Goal: Task Accomplishment & Management: Manage account settings

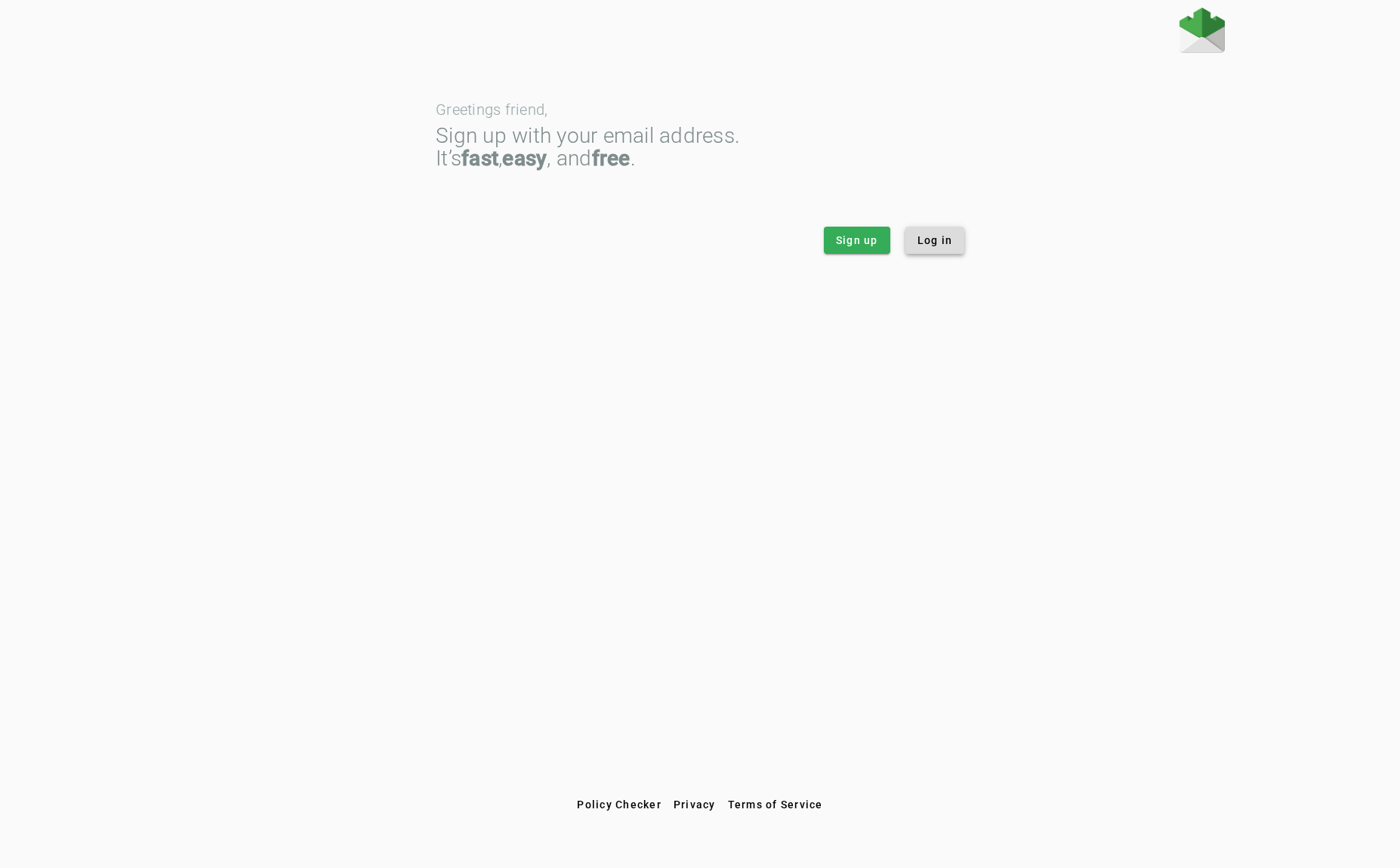
click at [941, 237] on span "Log in" at bounding box center [936, 241] width 36 height 15
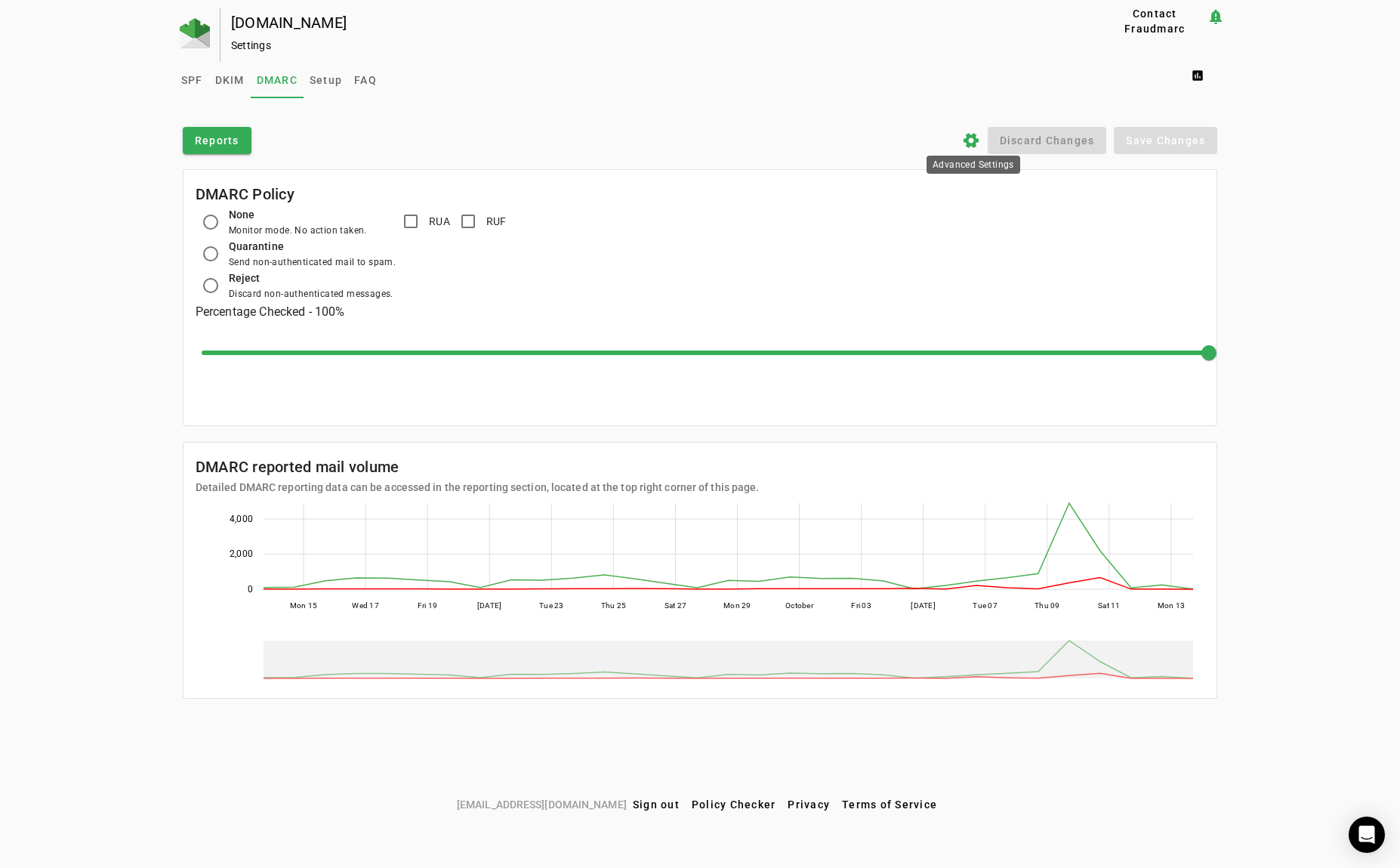
click at [976, 143] on icon "settings" at bounding box center [970, 140] width 18 height 18
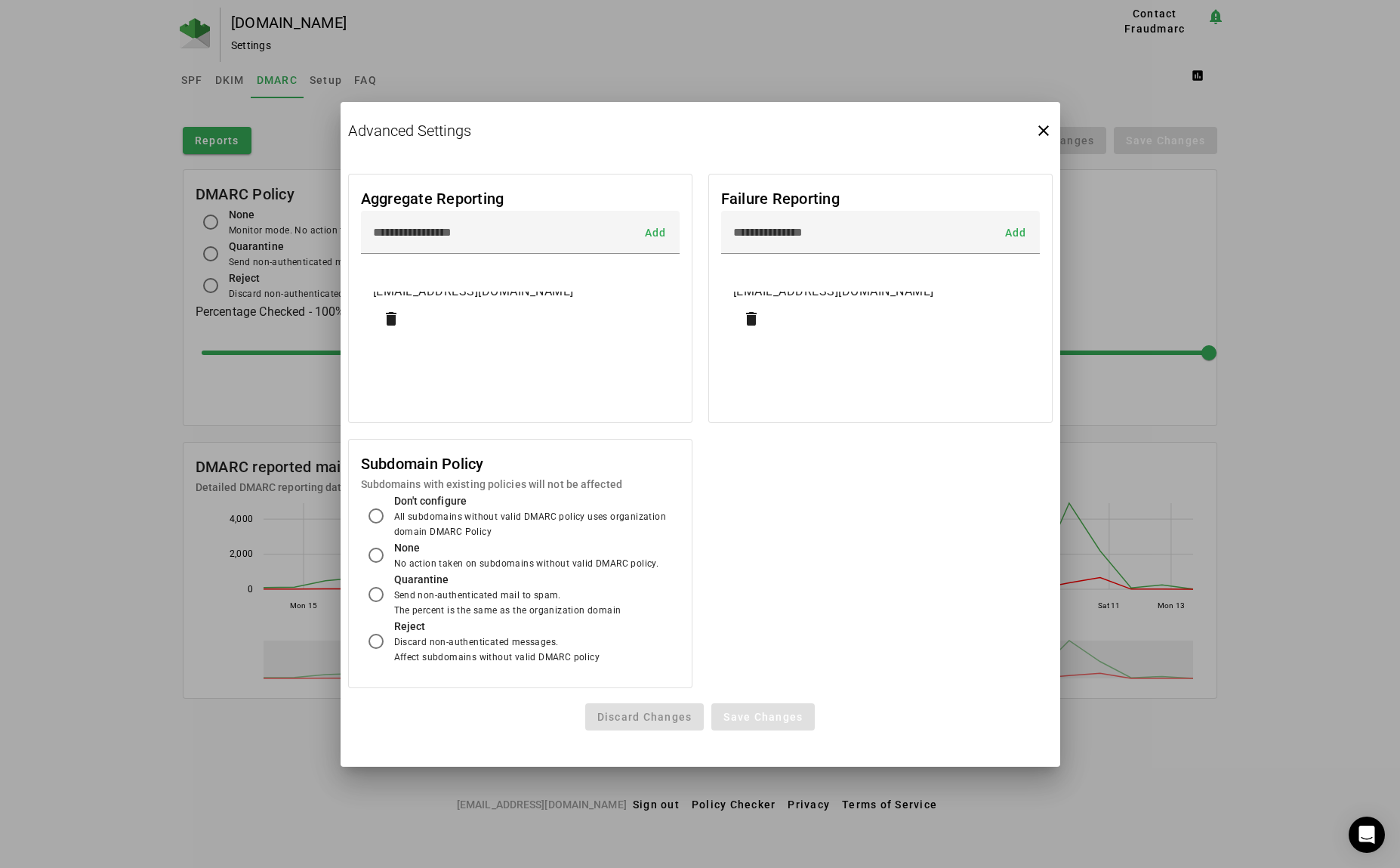
click at [471, 295] on div "[EMAIL_ADDRESS][DOMAIN_NAME]" at bounding box center [520, 291] width 295 height 18
click at [475, 290] on div "[EMAIL_ADDRESS][DOMAIN_NAME]" at bounding box center [520, 291] width 295 height 18
click at [657, 232] on span "Add" at bounding box center [655, 232] width 22 height 0
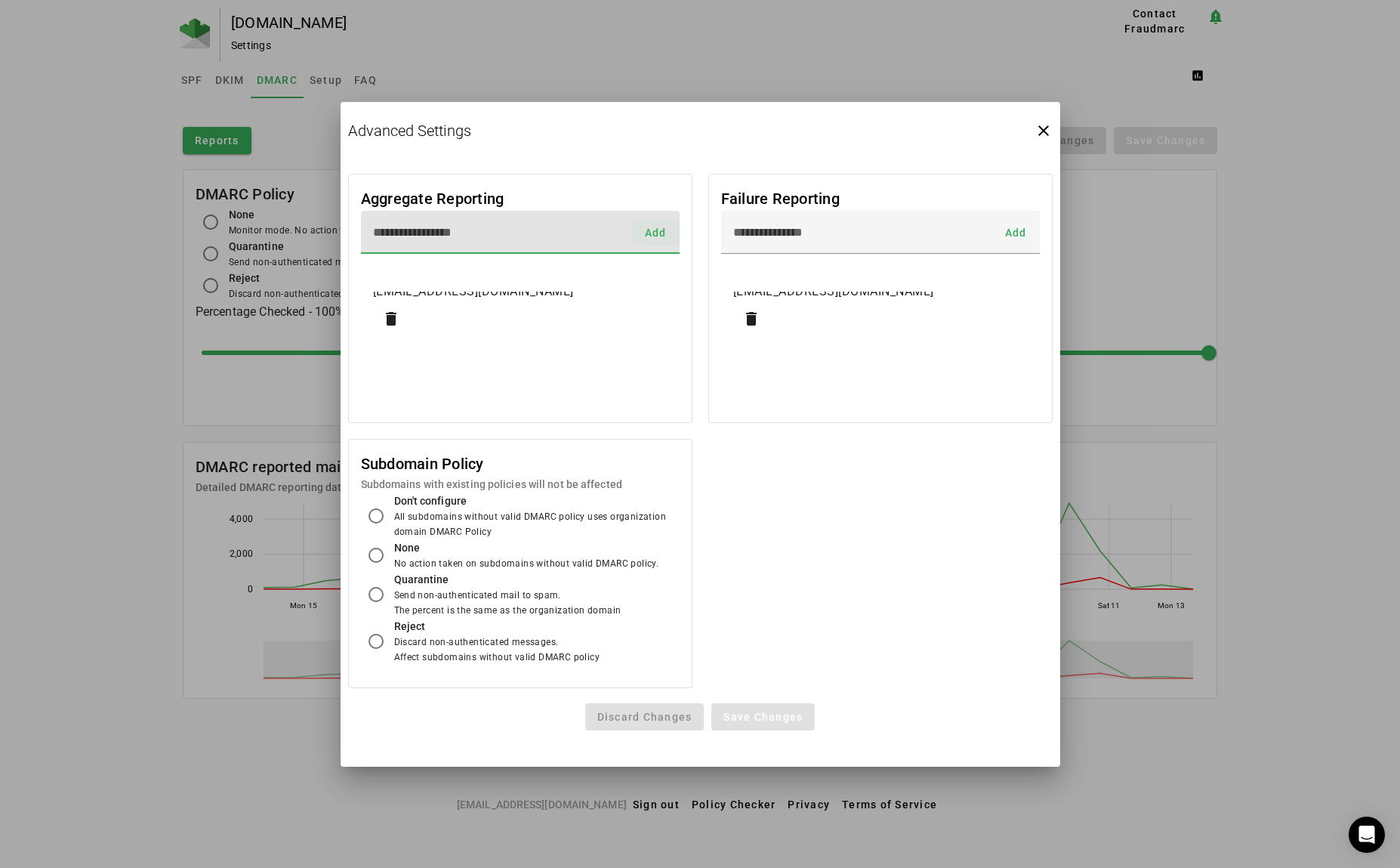
click at [657, 232] on span "Add" at bounding box center [655, 232] width 22 height 0
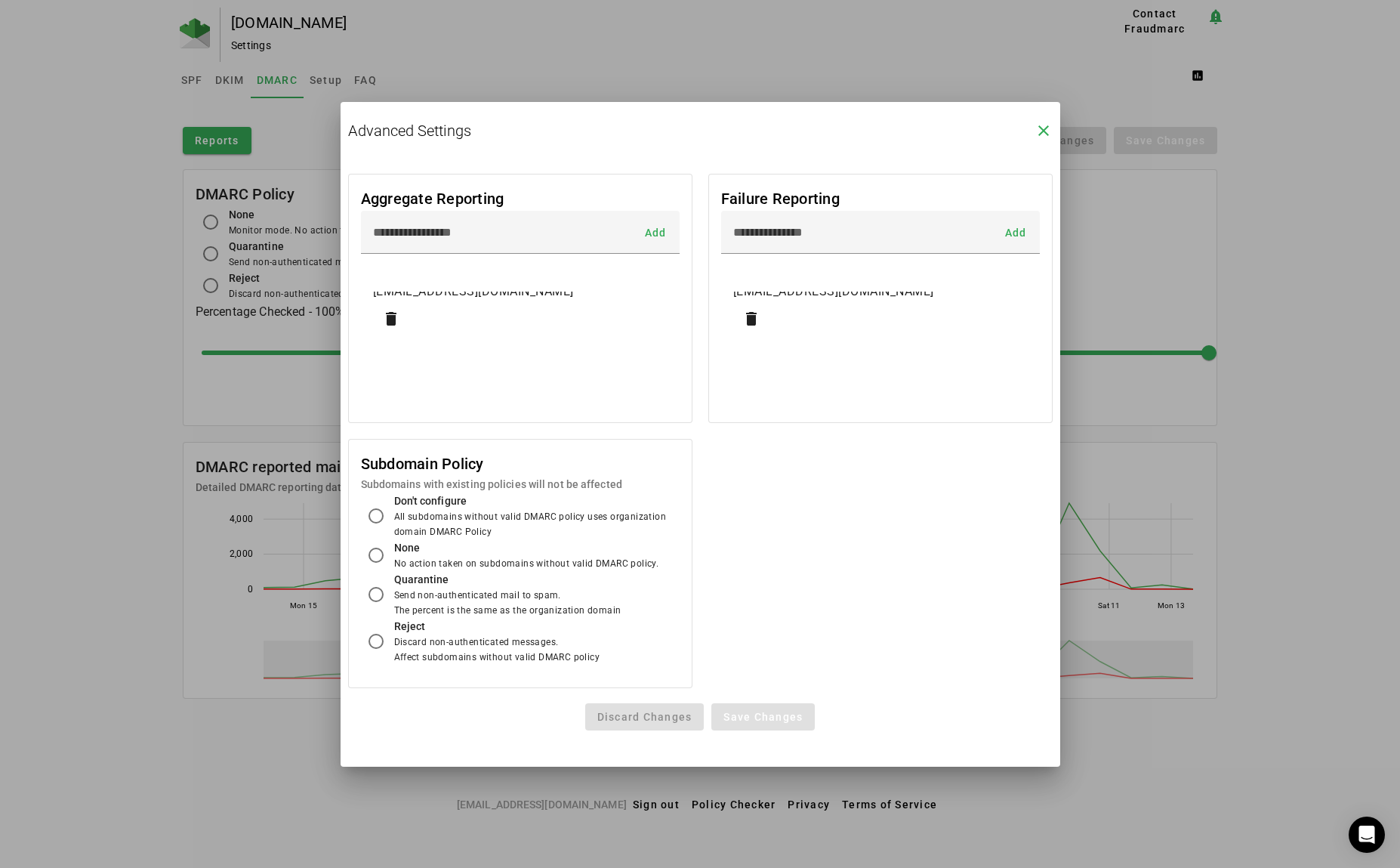
click at [1039, 131] on icon "close" at bounding box center [1043, 130] width 18 height 18
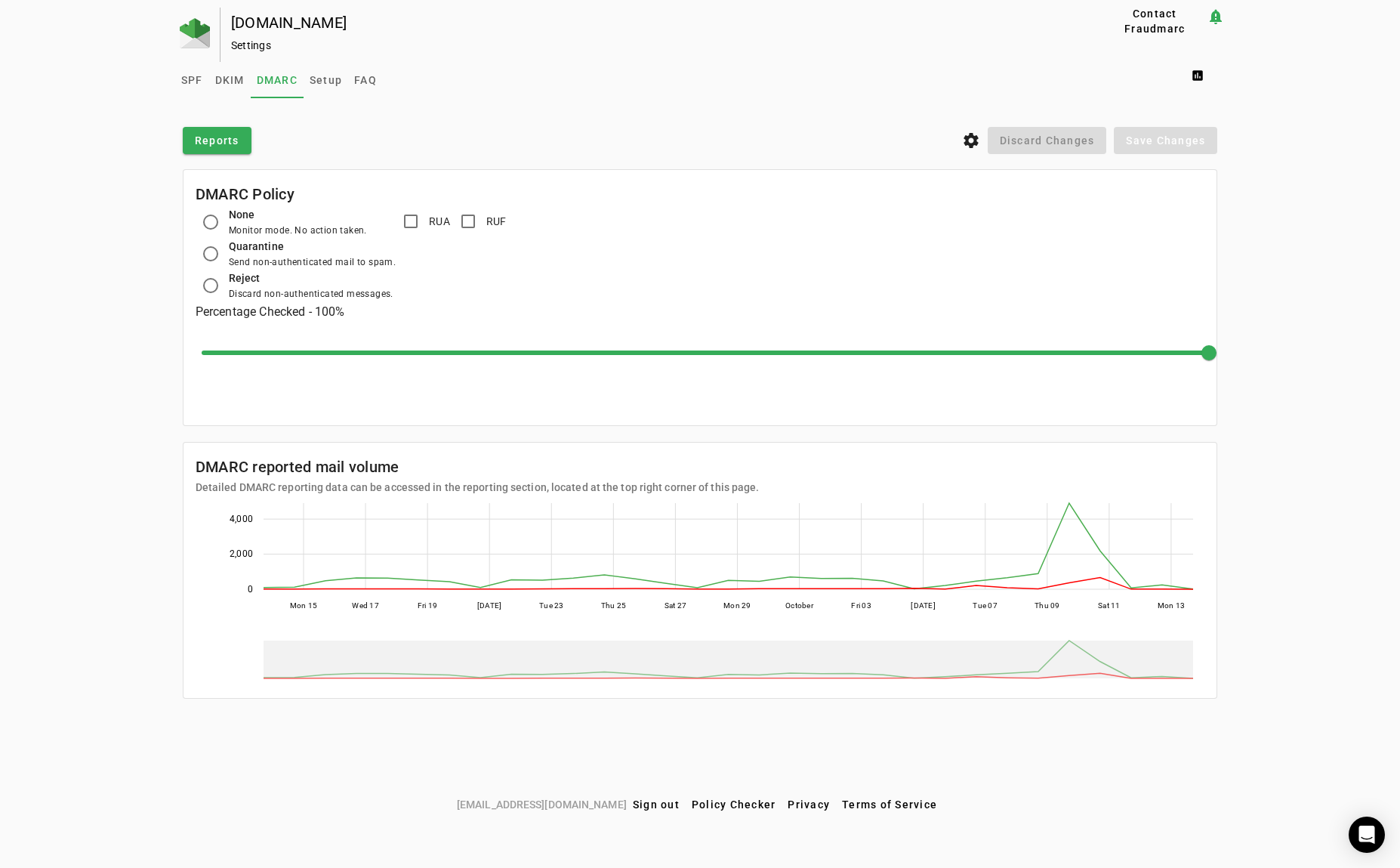
click at [969, 256] on div "None Monitor mode. No action taken. Quarantine Send non-authenticated mail to s…" at bounding box center [701, 253] width 1010 height 95
click at [973, 156] on div "Advanced Settings" at bounding box center [974, 164] width 94 height 18
click at [970, 145] on icon "settings" at bounding box center [970, 140] width 18 height 18
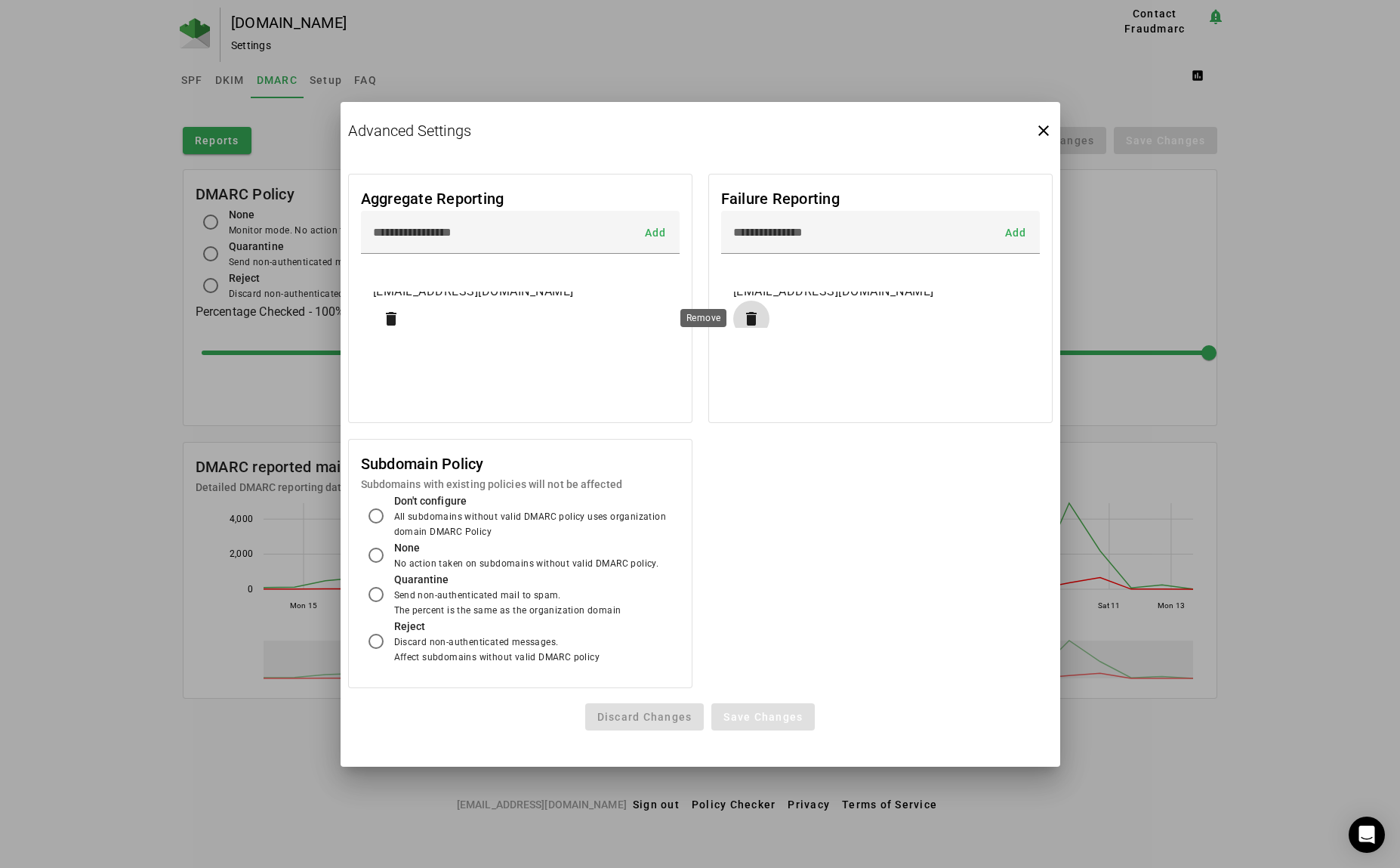
click at [758, 316] on span "button" at bounding box center [751, 319] width 36 height 36
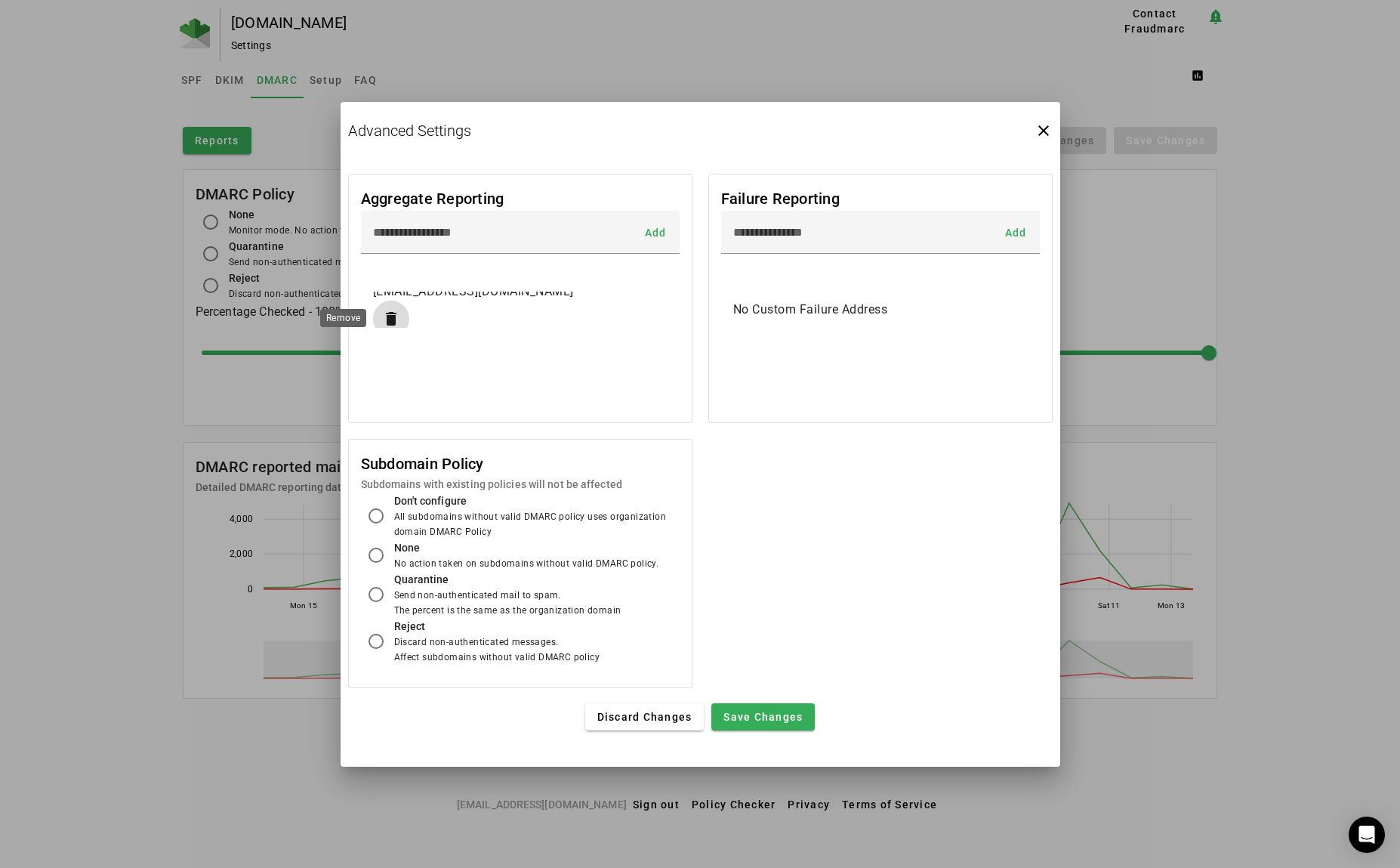
click at [395, 304] on span "button" at bounding box center [391, 319] width 36 height 36
click at [774, 713] on span "Save Changes" at bounding box center [764, 717] width 80 height 12
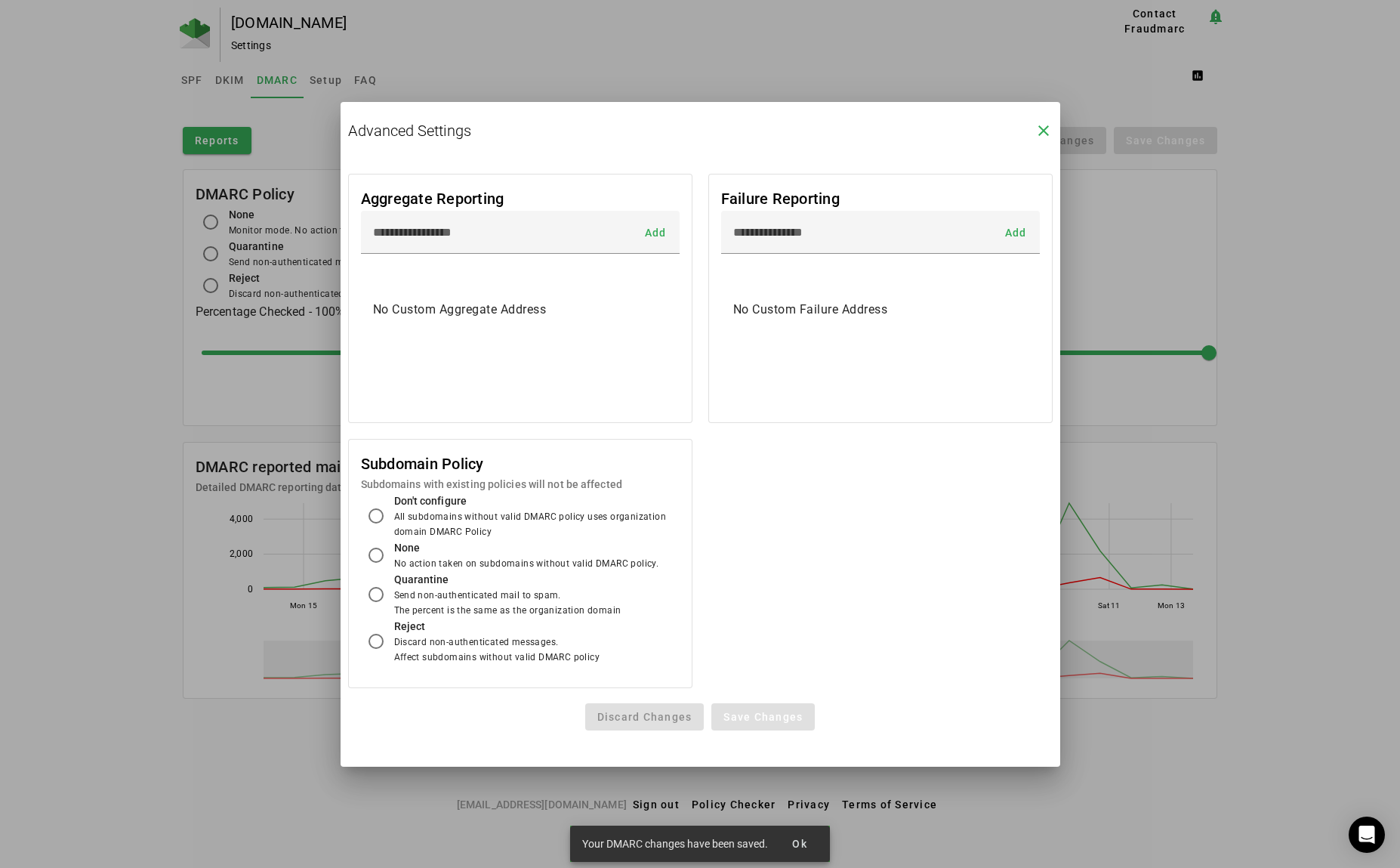
click at [1050, 132] on icon "close" at bounding box center [1043, 130] width 18 height 18
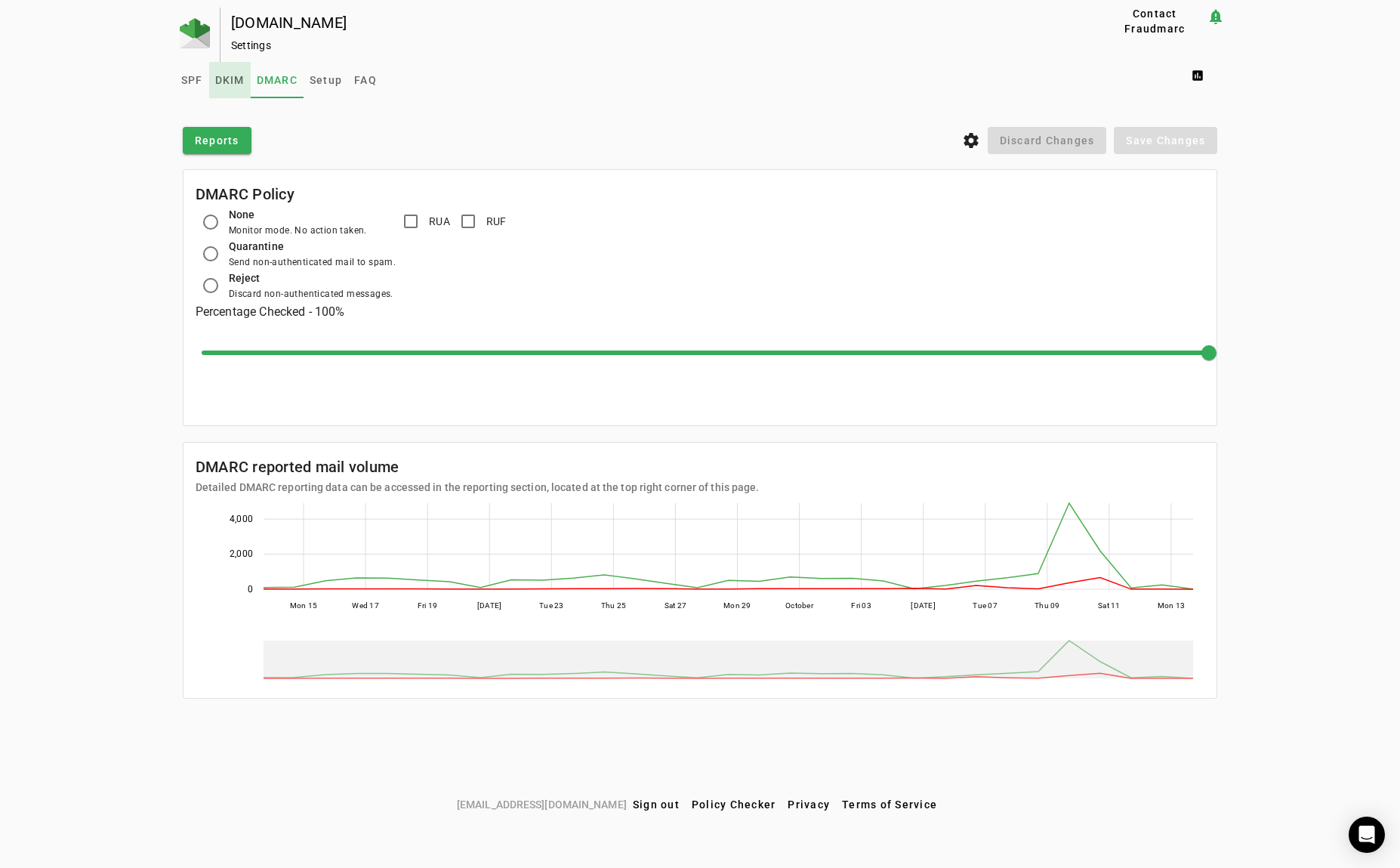
click at [247, 79] on link "DKIM" at bounding box center [230, 80] width 42 height 36
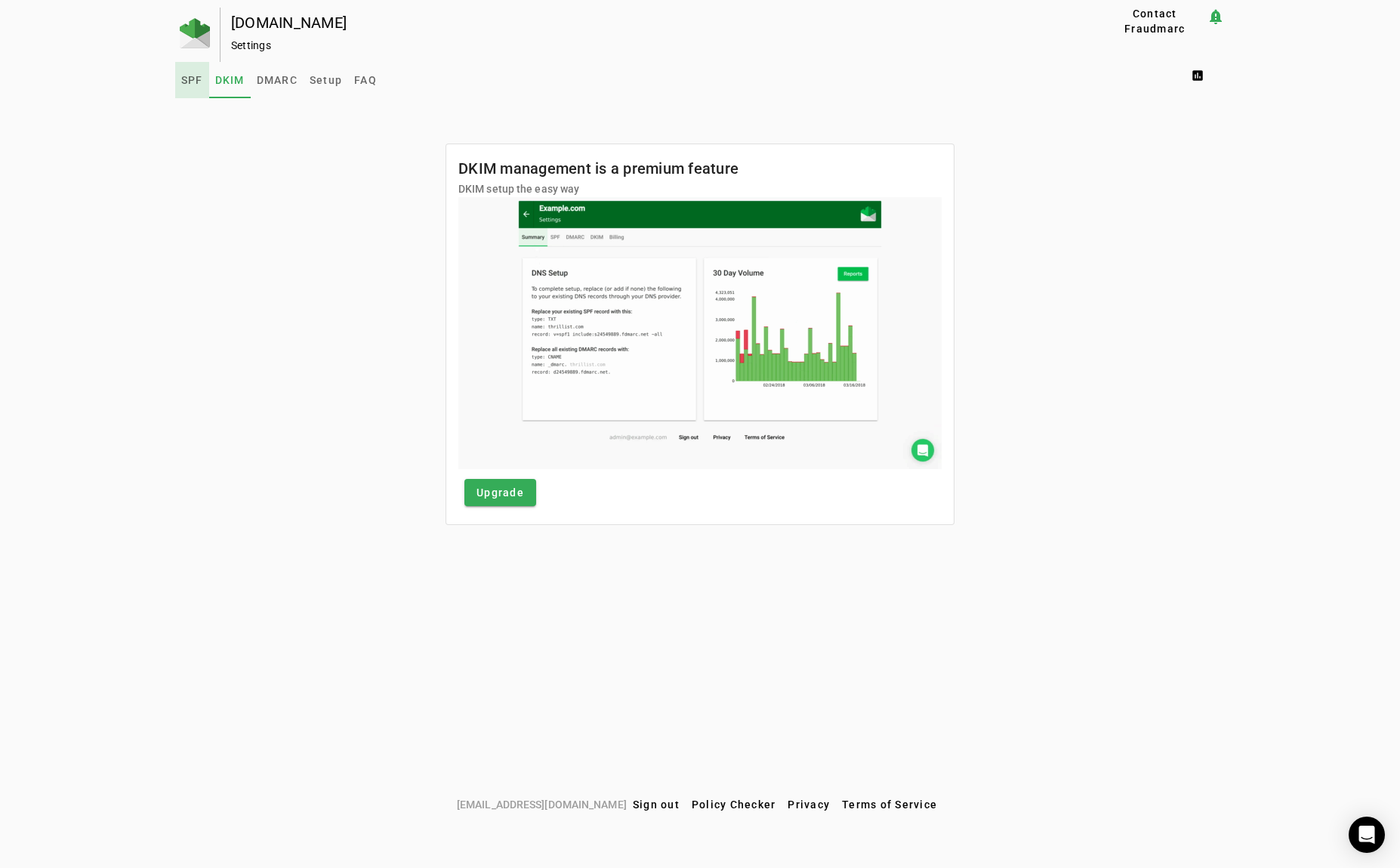
click at [189, 71] on span "SPF" at bounding box center [192, 80] width 22 height 36
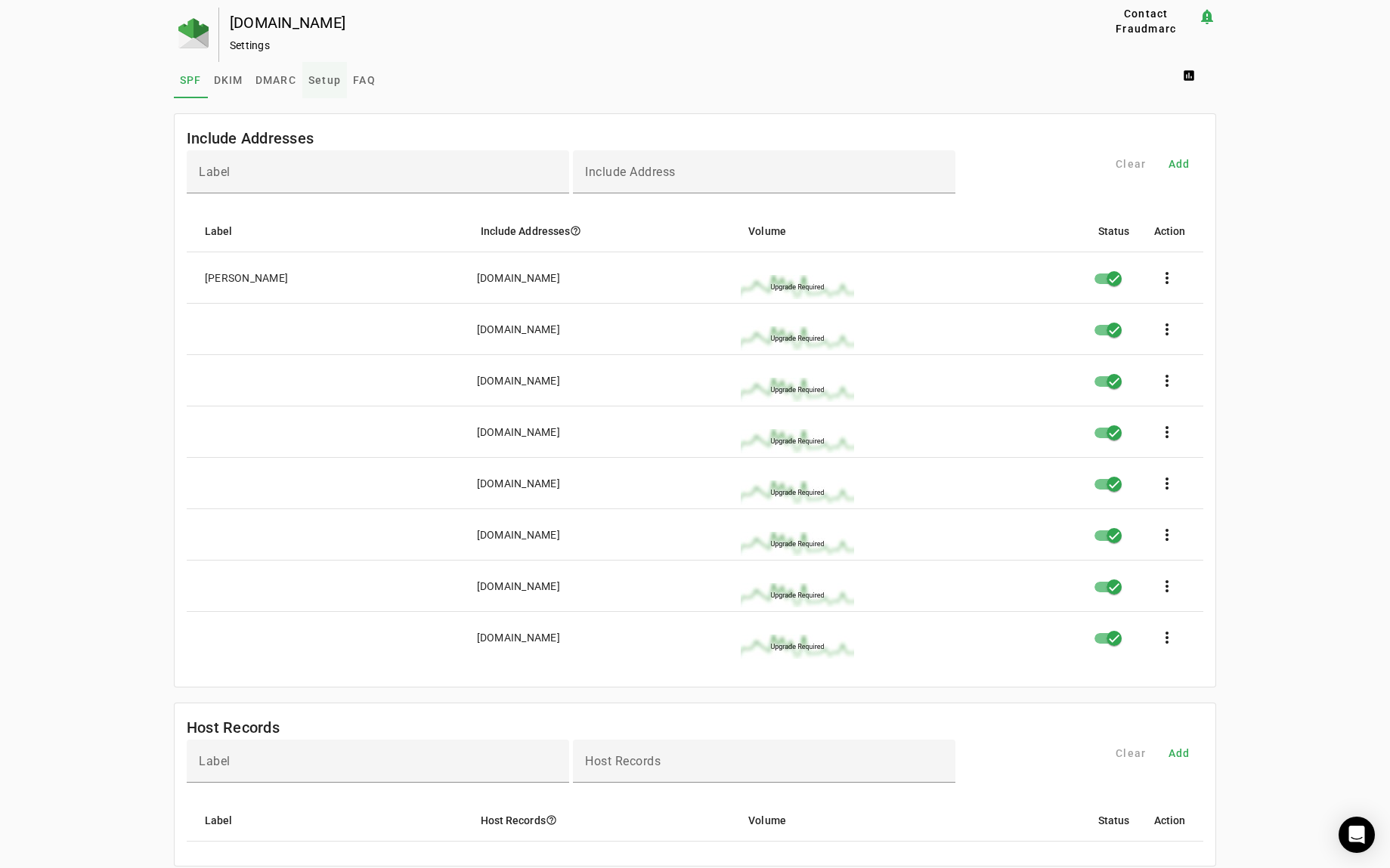
click at [310, 78] on span "Setup" at bounding box center [325, 80] width 32 height 10
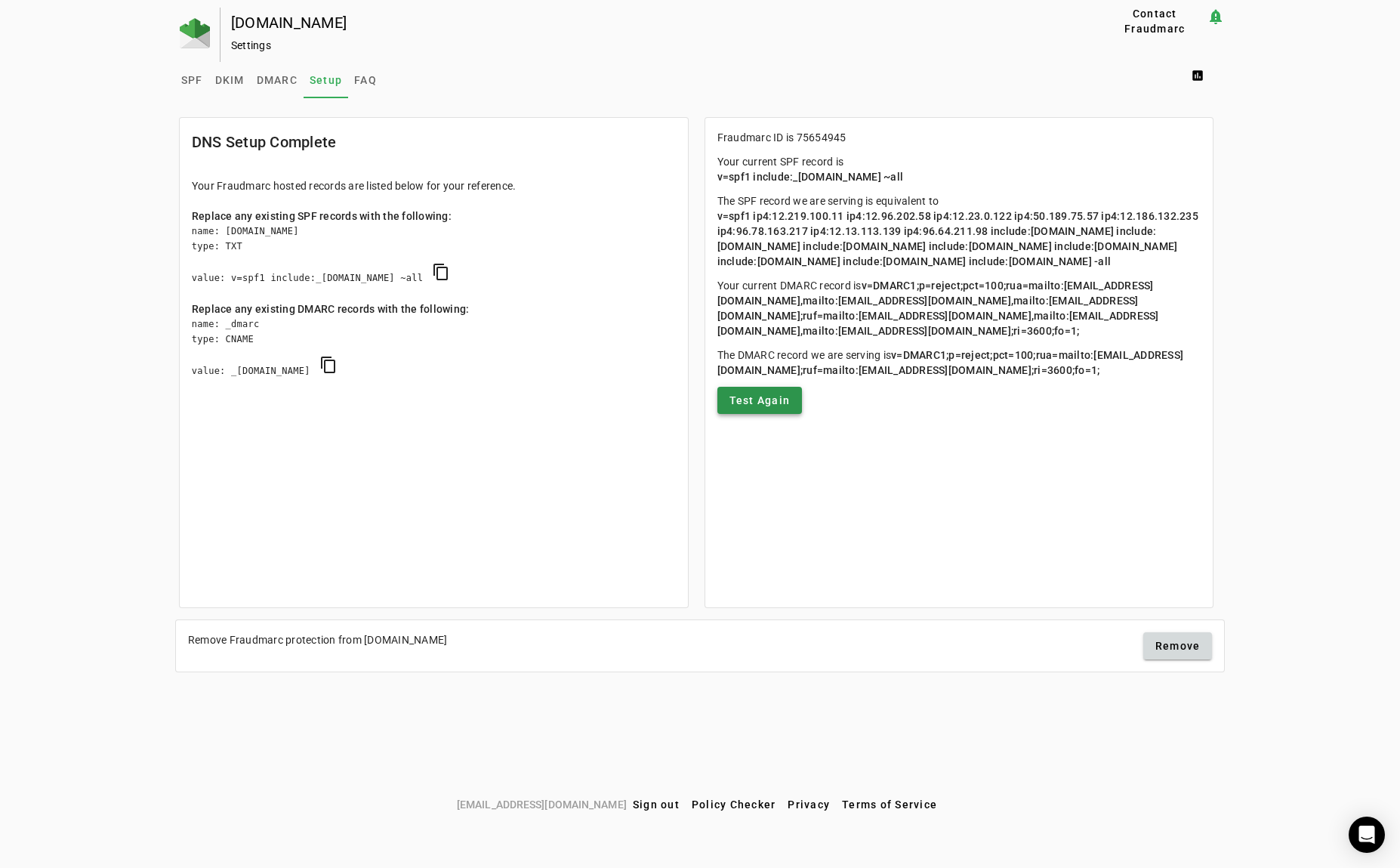
click at [764, 408] on span "Test Again" at bounding box center [760, 400] width 61 height 15
click at [760, 408] on span "Test Again" at bounding box center [760, 400] width 61 height 15
click at [200, 82] on span "SPF" at bounding box center [192, 80] width 22 height 10
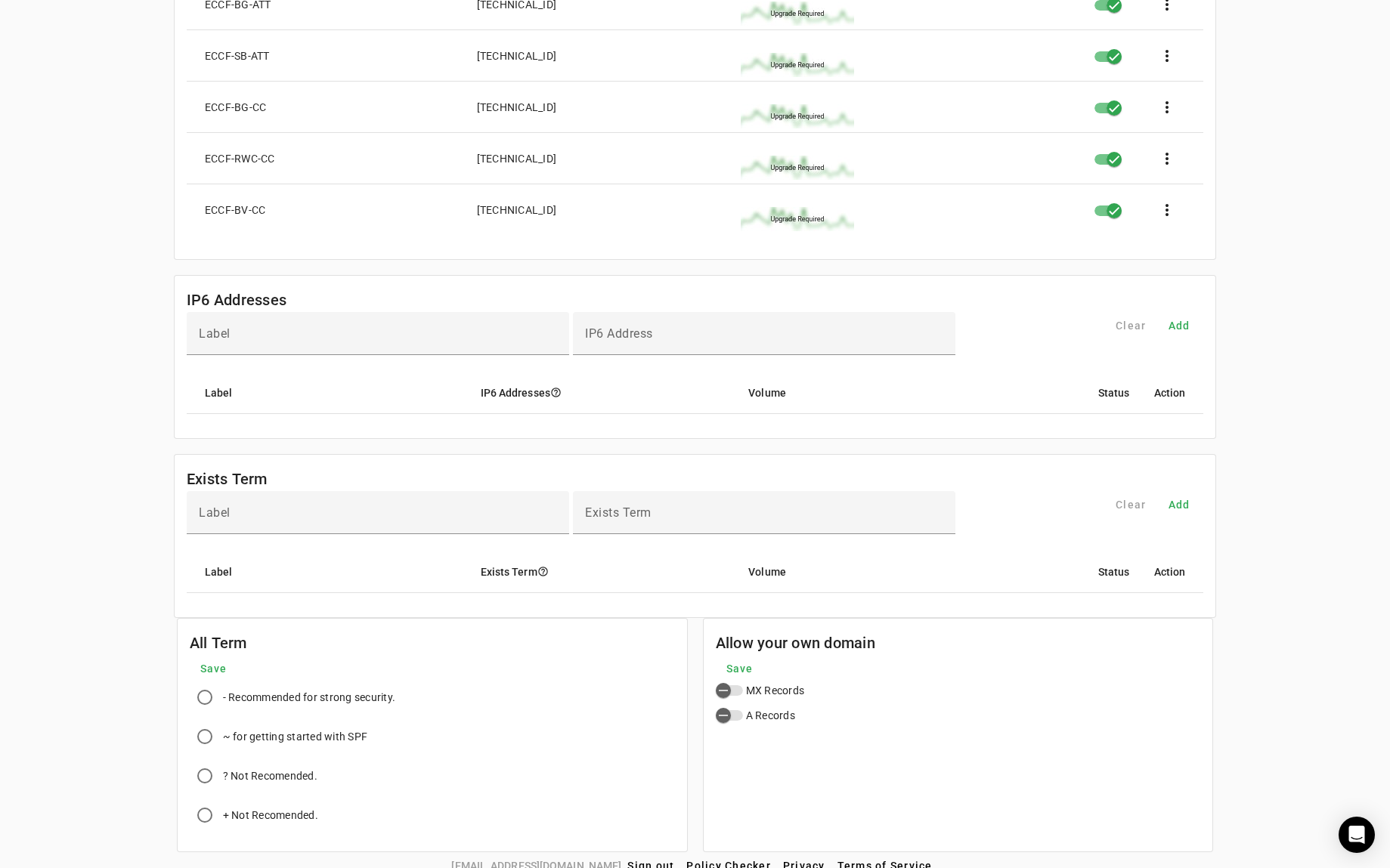
scroll to position [1220, 0]
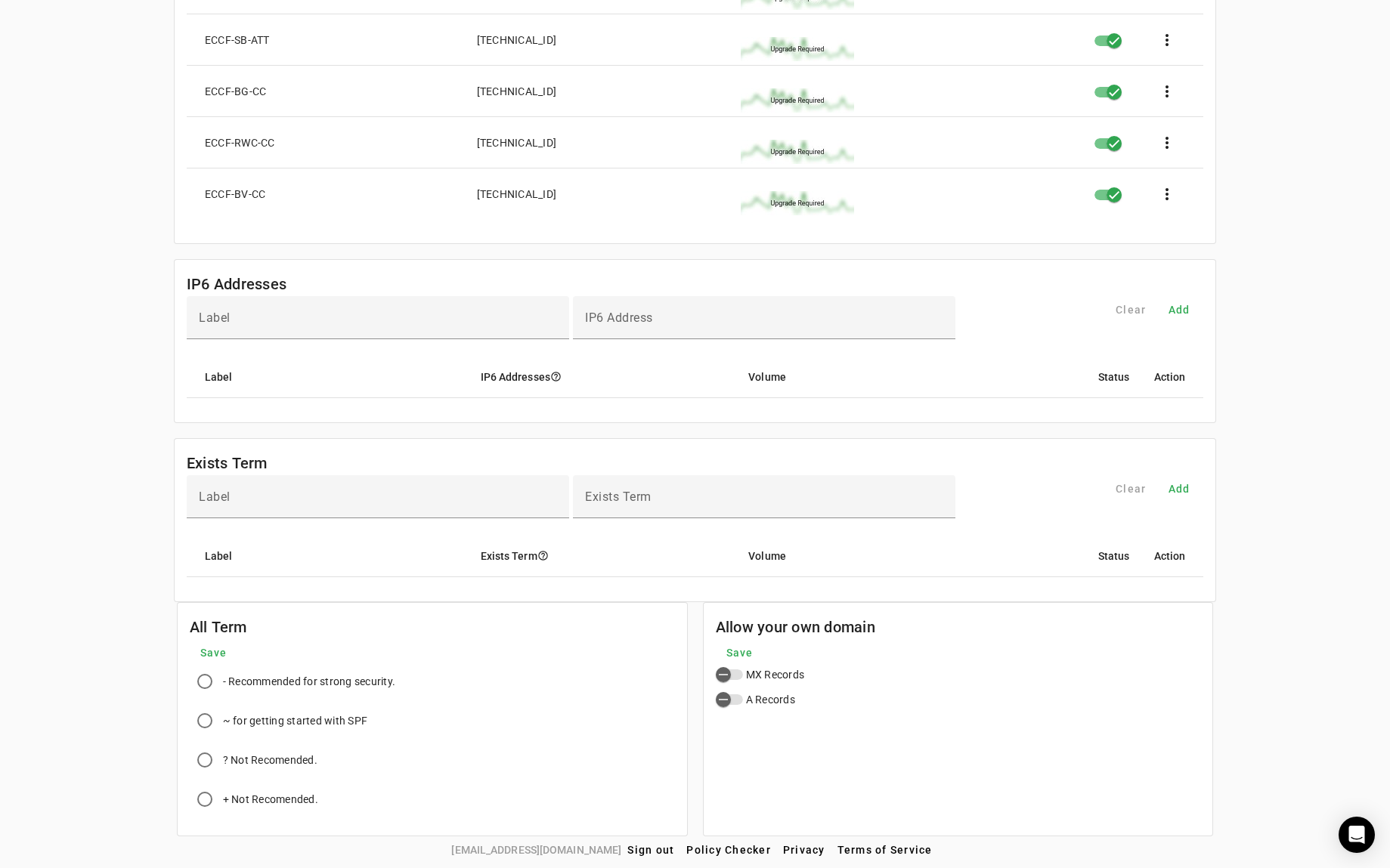
click at [360, 840] on div "[EMAIL_ADDRESS][DOMAIN_NAME] Sign out Policy Checker Privacy Terms of Service" at bounding box center [695, 850] width 1390 height 27
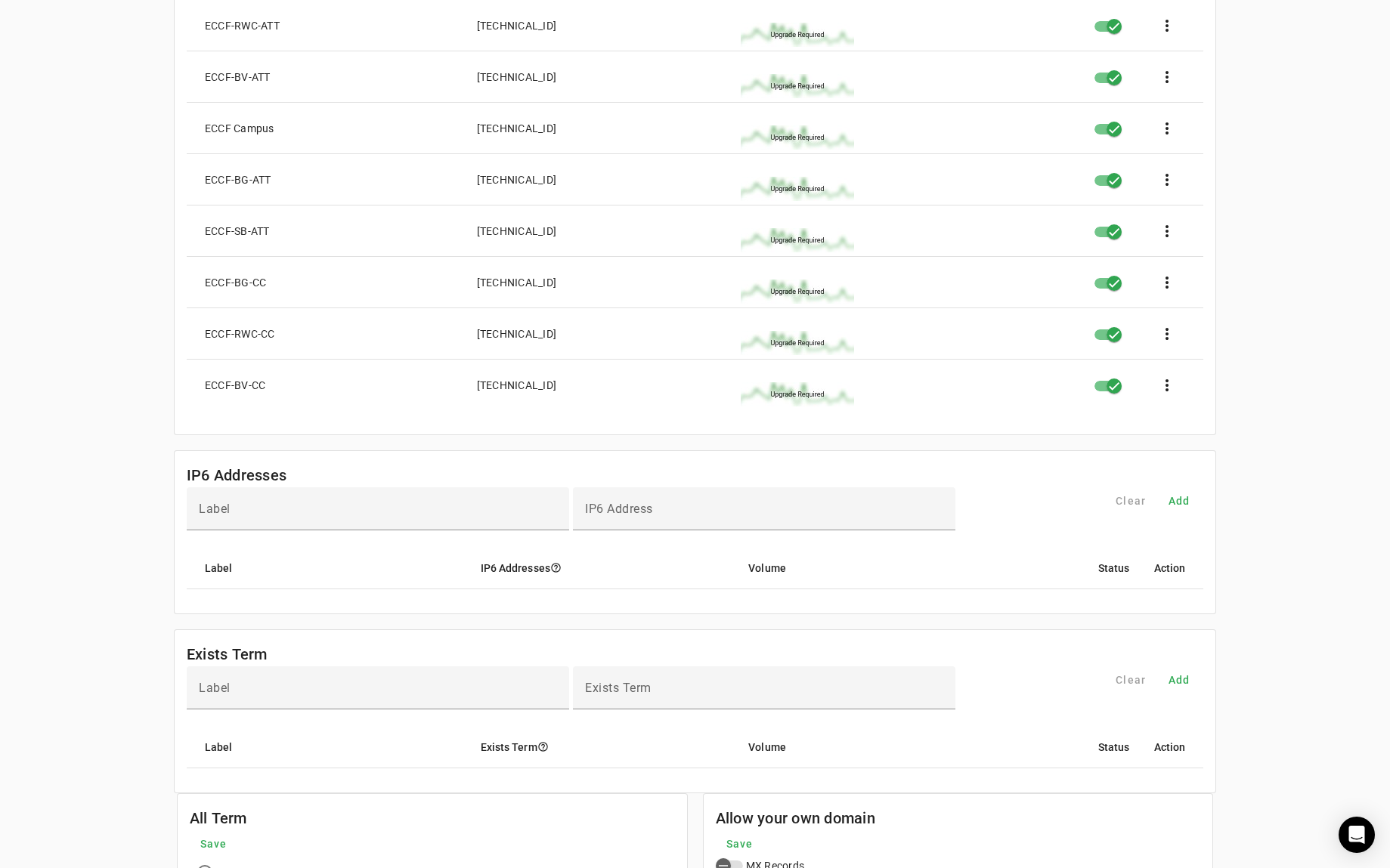
scroll to position [993, 0]
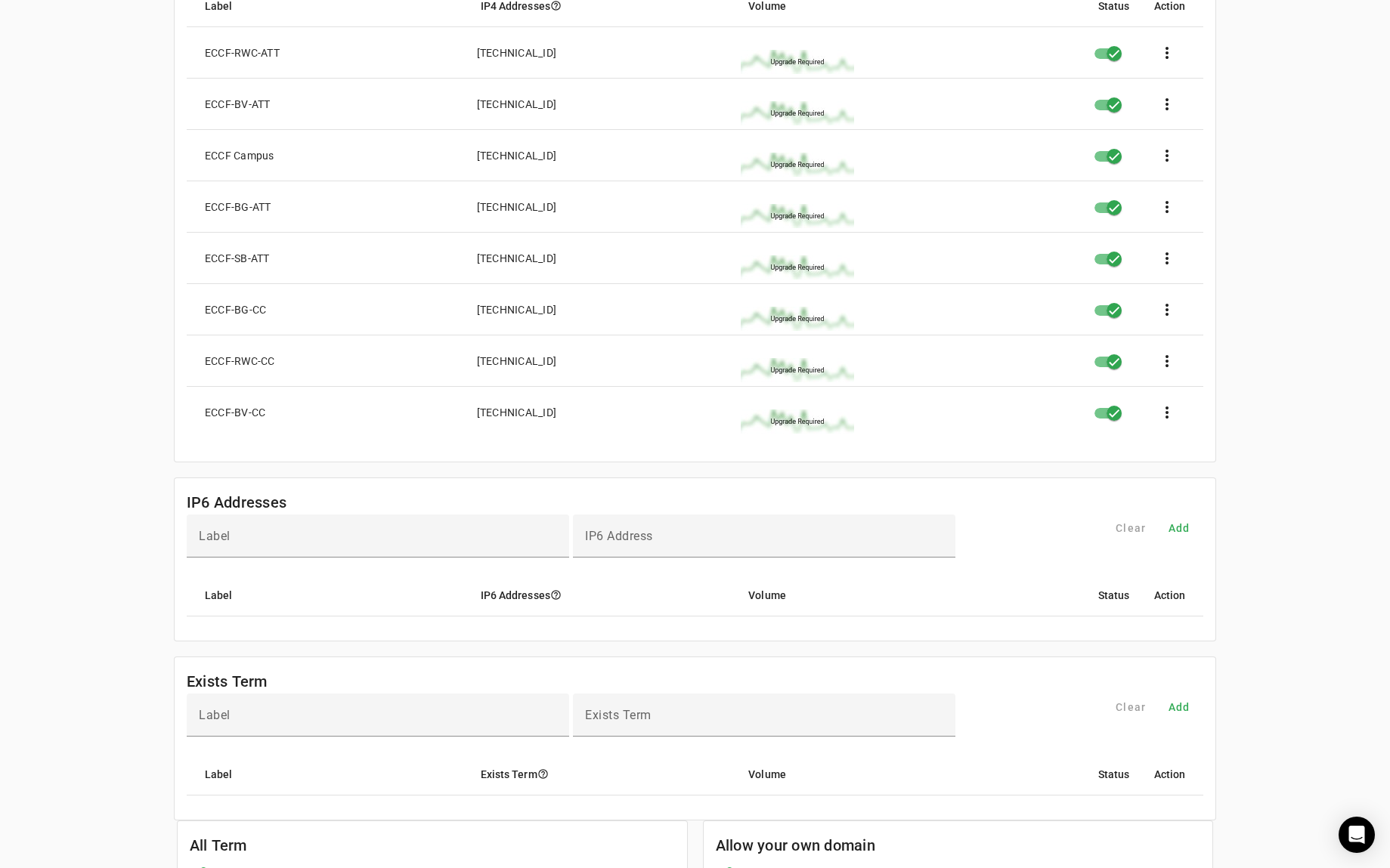
click at [141, 639] on div "[DOMAIN_NAME] Settings Contact Fraudmarc notification_important Settings SPF DK…" at bounding box center [695, 34] width 1390 height 2040
